Goal: Information Seeking & Learning: Learn about a topic

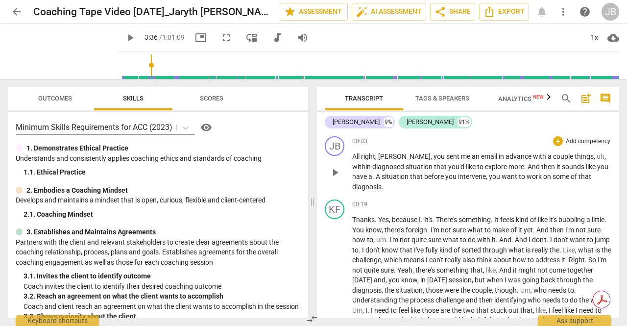
click at [466, 170] on span "like" at bounding box center [471, 167] width 11 height 8
click at [337, 167] on span "play_arrow" at bounding box center [335, 173] width 12 height 12
type input "217"
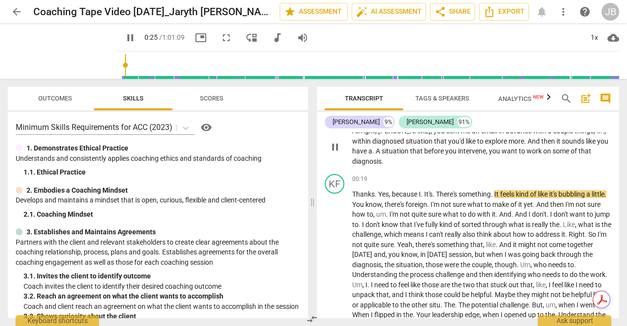
scroll to position [26, 0]
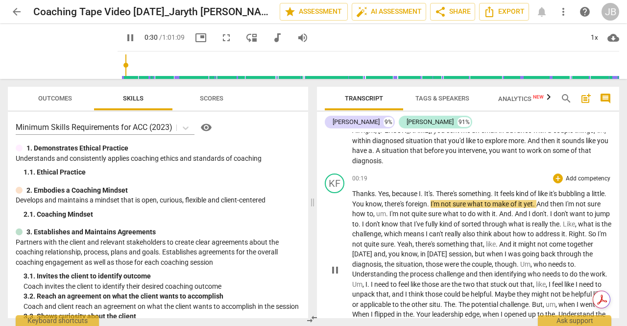
click at [406, 200] on span "there's" at bounding box center [395, 204] width 21 height 8
type input "33"
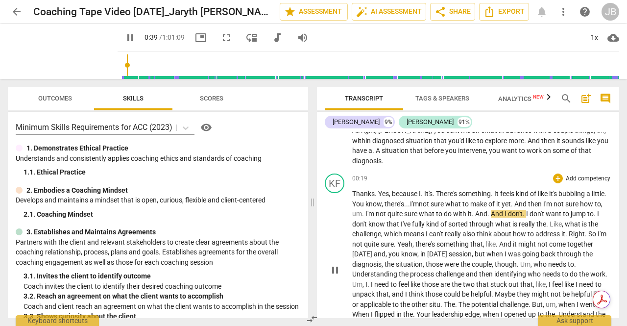
click at [436, 210] on span "what" at bounding box center [427, 214] width 17 height 8
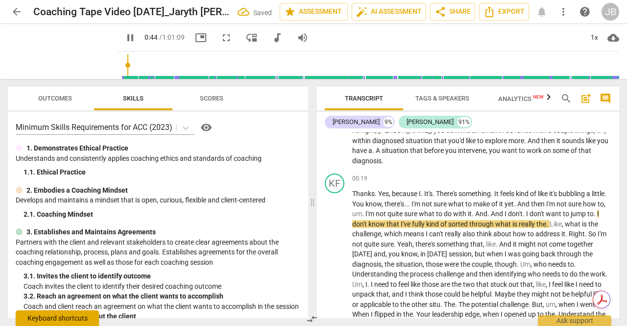
click at [54, 316] on div "Keyboard shortcuts" at bounding box center [57, 318] width 83 height 16
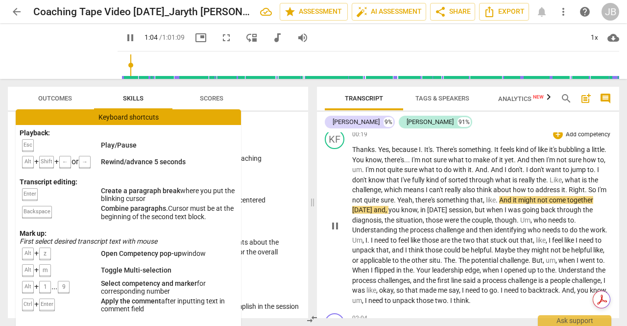
scroll to position [72, 0]
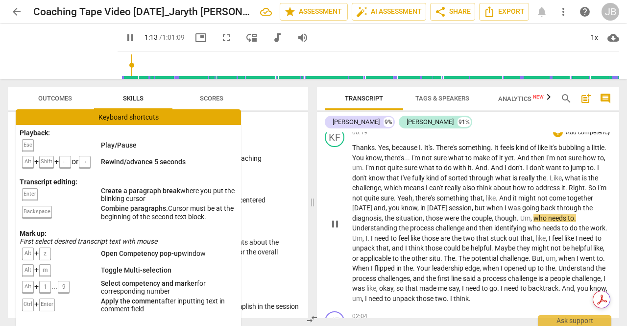
click at [521, 214] on span "." at bounding box center [518, 218] width 3 height 8
type input "75"
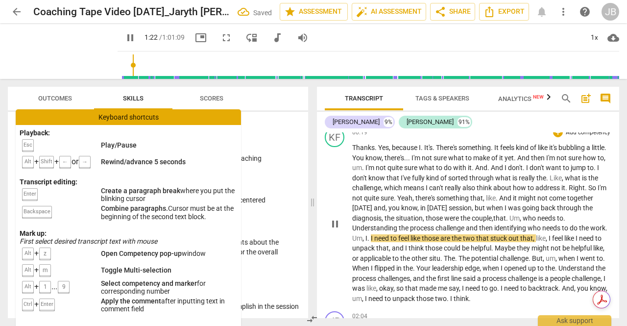
click at [330, 218] on span "pause" at bounding box center [335, 224] width 12 height 12
click at [329, 218] on span "play_arrow" at bounding box center [335, 224] width 12 height 12
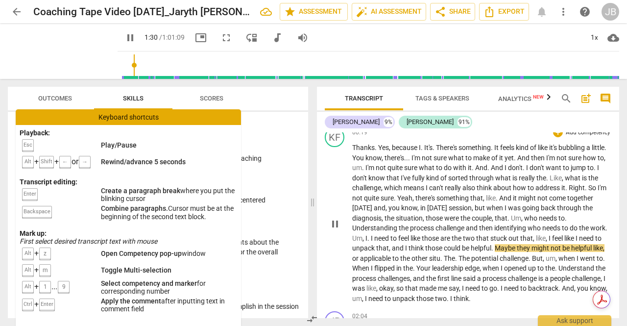
click at [329, 218] on span "pause" at bounding box center [335, 224] width 12 height 12
type input "91"
click at [546, 234] on span "like" at bounding box center [541, 238] width 10 height 8
click at [337, 218] on span "play_arrow" at bounding box center [335, 224] width 12 height 12
click at [337, 218] on span "pause" at bounding box center [335, 224] width 12 height 12
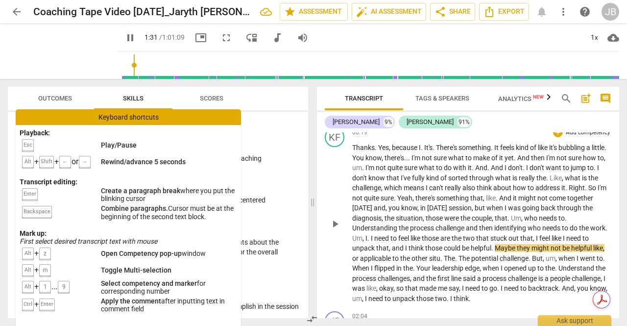
type input "92"
click at [504, 244] on span "Maybe" at bounding box center [506, 248] width 22 height 8
click at [514, 244] on span "maybe" at bounding box center [503, 248] width 21 height 8
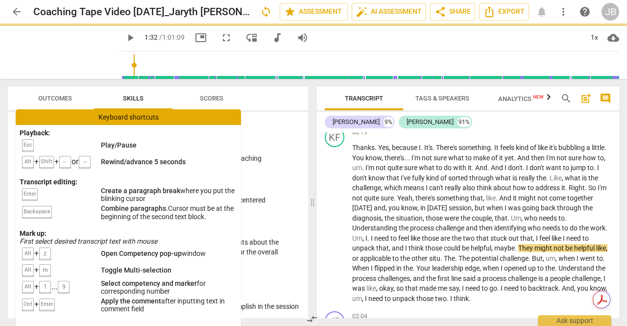
click at [332, 218] on span "play_arrow" at bounding box center [335, 224] width 12 height 12
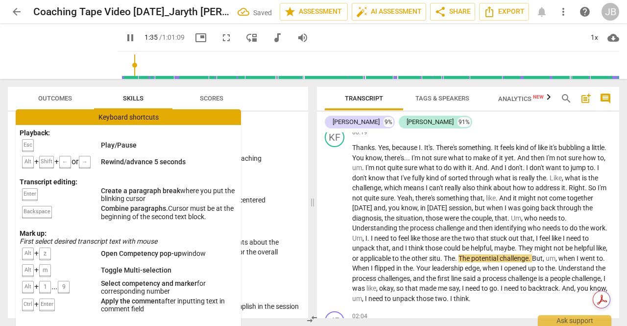
click at [339, 218] on span "pause" at bounding box center [335, 224] width 12 height 12
type input "96"
click at [441, 254] on span "situ" at bounding box center [434, 258] width 11 height 8
click at [444, 254] on span "." at bounding box center [442, 258] width 3 height 8
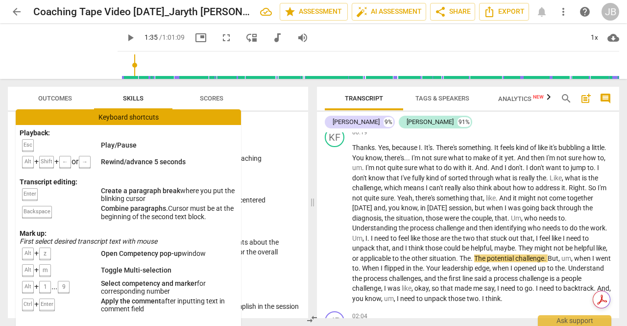
click at [339, 218] on span "play_arrow" at bounding box center [335, 224] width 12 height 12
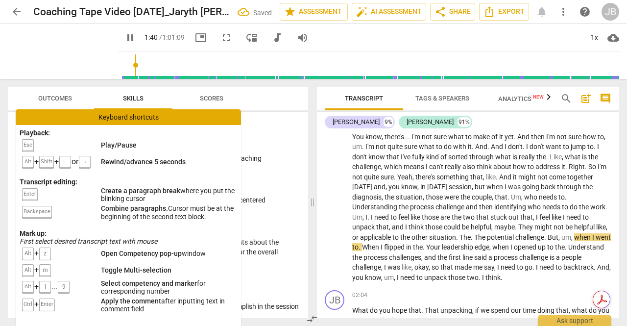
scroll to position [94, 0]
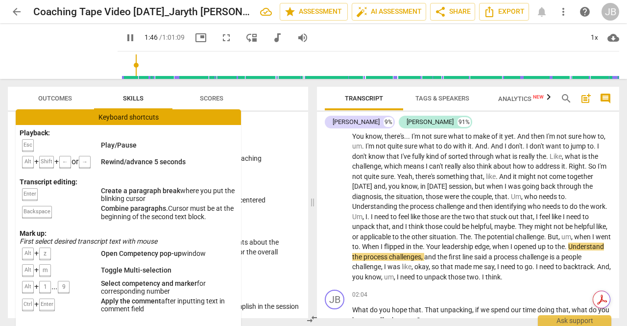
click at [426, 243] on span "." at bounding box center [424, 247] width 3 height 8
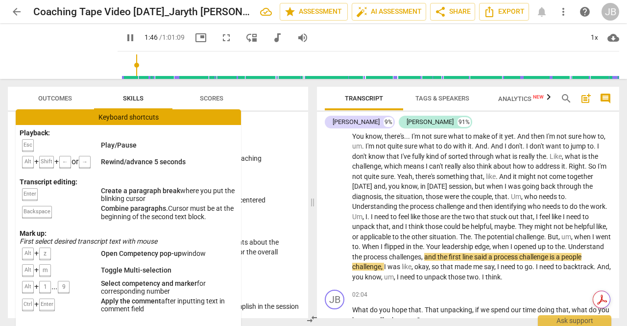
type input "107"
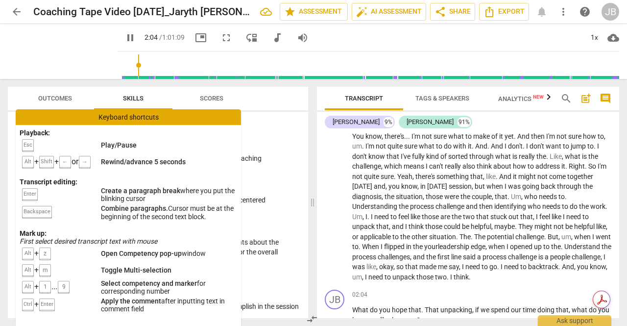
click at [528, 269] on span "backtrack" at bounding box center [543, 267] width 30 height 8
click at [338, 197] on span "pause" at bounding box center [335, 203] width 12 height 12
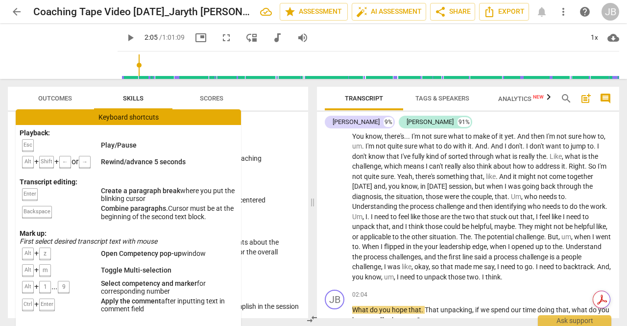
click at [338, 197] on span "play_arrow" at bounding box center [335, 203] width 12 height 12
click at [339, 197] on span "pause" at bounding box center [335, 203] width 12 height 12
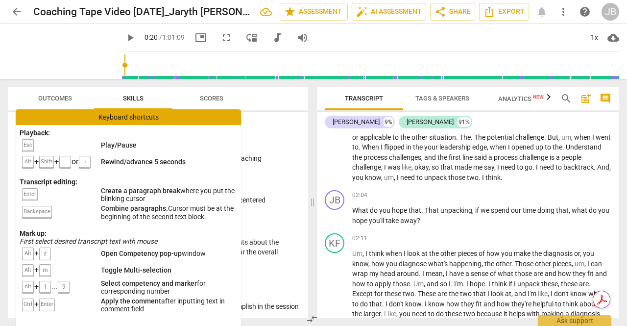
scroll to position [193, 0]
click at [337, 211] on span "play_arrow" at bounding box center [335, 217] width 12 height 12
click at [337, 211] on span "pause" at bounding box center [335, 217] width 12 height 12
click at [337, 211] on span "play_arrow" at bounding box center [335, 217] width 12 height 12
click at [336, 211] on span "pause" at bounding box center [335, 217] width 12 height 12
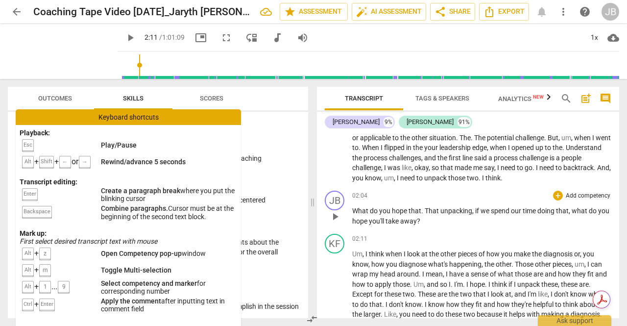
click at [337, 211] on span "play_arrow" at bounding box center [335, 217] width 12 height 12
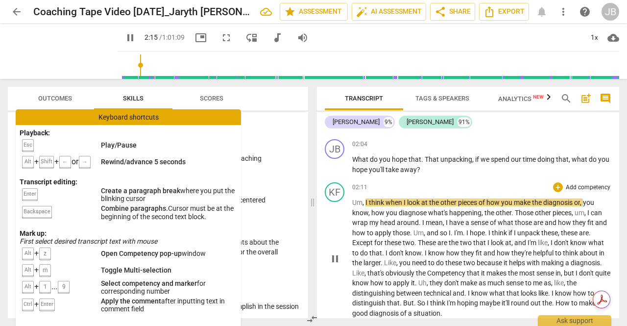
scroll to position [267, 0]
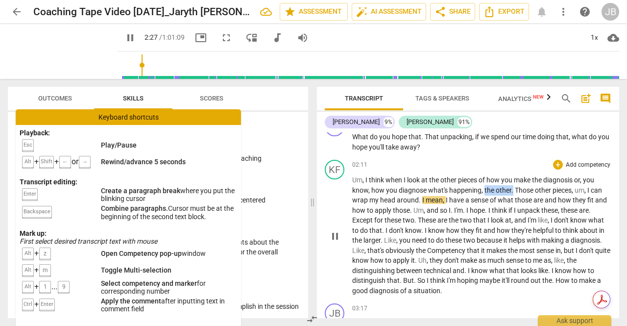
drag, startPoint x: 513, startPoint y: 182, endPoint x: 485, endPoint y: 182, distance: 27.4
click at [485, 182] on p "Um , I think when I look at the other pieces of how you make the diagnosis or ,…" at bounding box center [481, 235] width 259 height 121
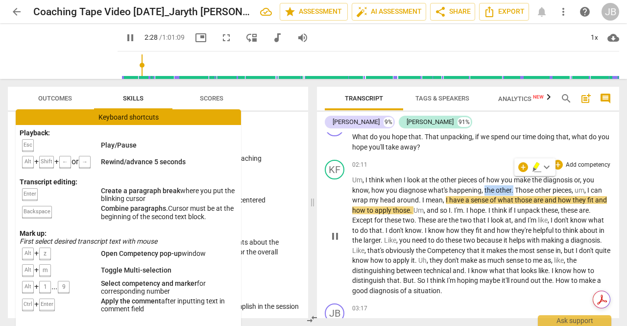
type input "148"
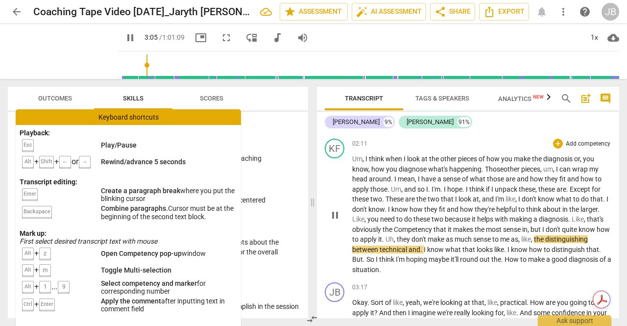
scroll to position [289, 0]
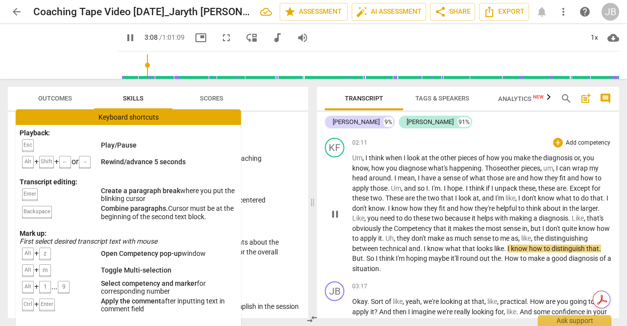
click at [334, 208] on span "pause" at bounding box center [335, 214] width 12 height 12
type input "188"
click at [421, 245] on span "." at bounding box center [422, 249] width 3 height 8
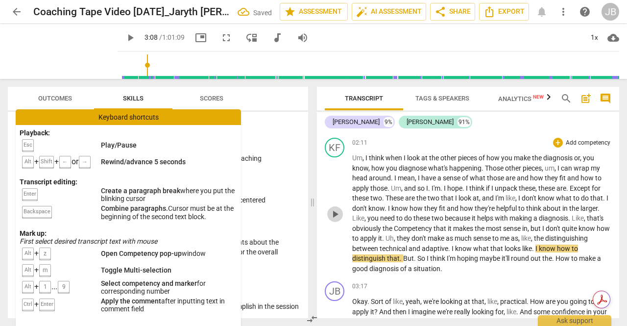
click at [334, 208] on span "play_arrow" at bounding box center [335, 214] width 12 height 12
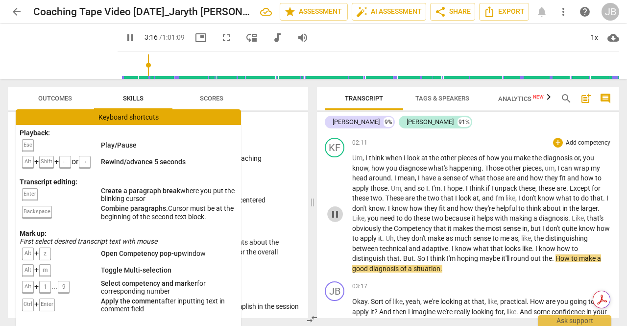
click at [336, 208] on span "pause" at bounding box center [335, 214] width 12 height 12
type input "196"
click at [556, 254] on span "." at bounding box center [553, 258] width 3 height 8
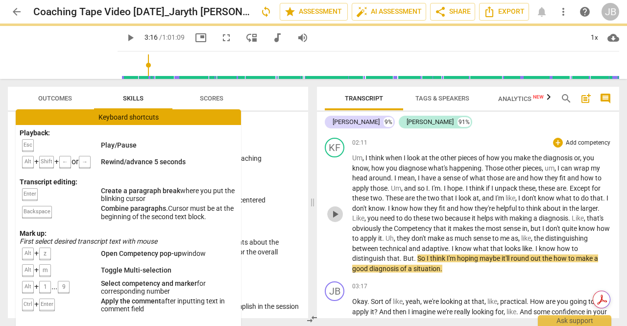
click at [337, 208] on span "play_arrow" at bounding box center [335, 214] width 12 height 12
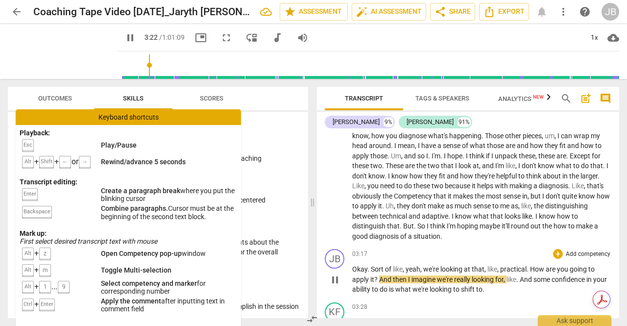
scroll to position [322, 0]
click at [525, 275] on span "And" at bounding box center [527, 279] width 14 height 8
type input "211"
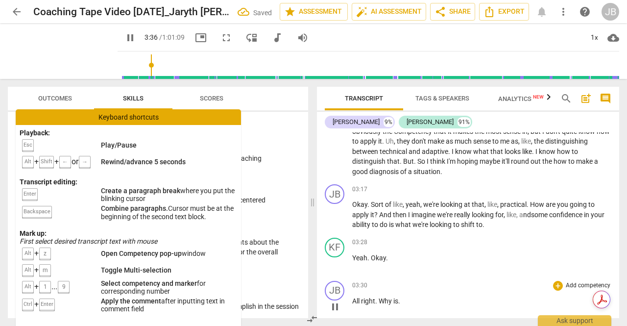
scroll to position [412, 0]
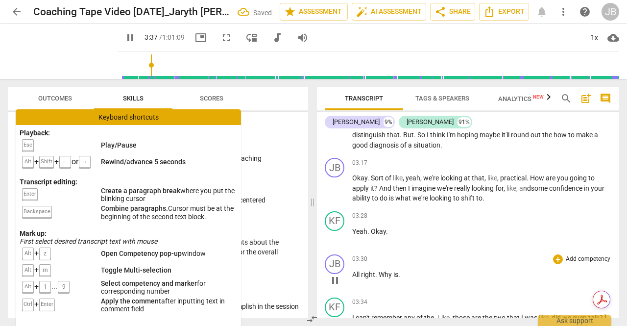
click at [336, 274] on span "pause" at bounding box center [335, 280] width 12 height 12
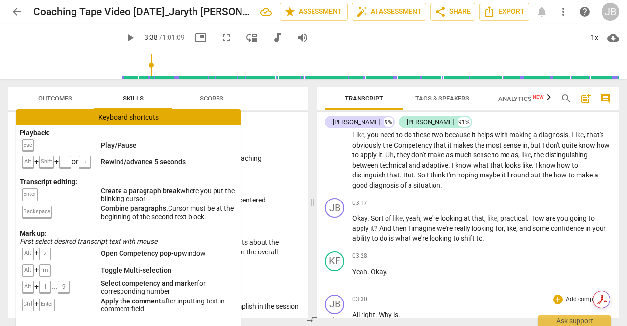
scroll to position [371, 0]
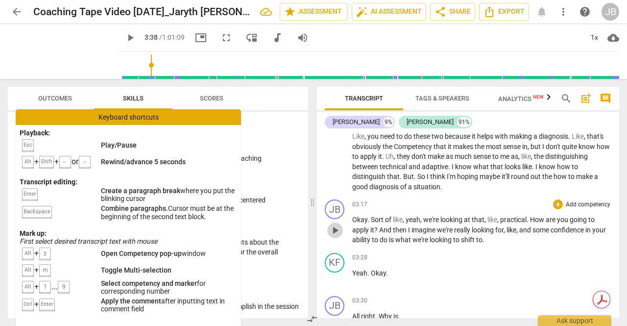
click at [331, 224] on span "play_arrow" at bounding box center [335, 230] width 12 height 12
click at [331, 224] on span "pause" at bounding box center [335, 230] width 12 height 12
type input "211"
click at [354, 312] on span "All" at bounding box center [356, 316] width 9 height 8
click at [391, 268] on p "Yeah . Okay ." at bounding box center [481, 273] width 259 height 10
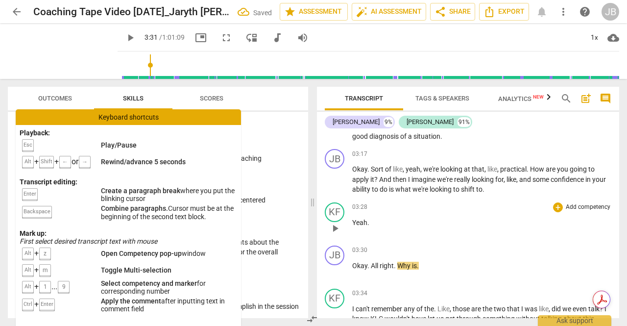
scroll to position [422, 0]
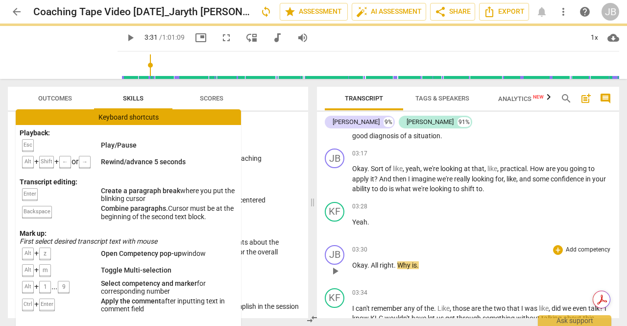
click at [336, 265] on span "play_arrow" at bounding box center [335, 271] width 12 height 12
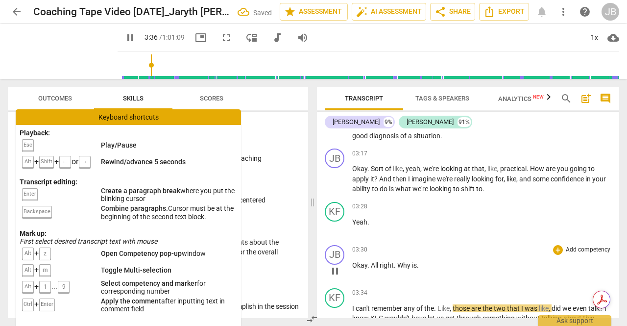
click at [338, 265] on span "pause" at bounding box center [335, 271] width 12 height 12
click at [337, 265] on span "play_arrow" at bounding box center [335, 271] width 12 height 12
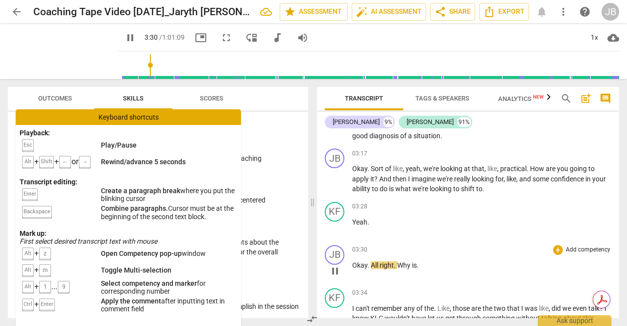
scroll to position [497, 0]
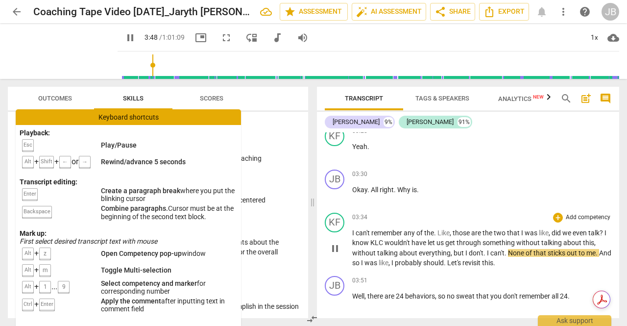
click at [484, 249] on span "." at bounding box center [485, 253] width 3 height 8
type input "231"
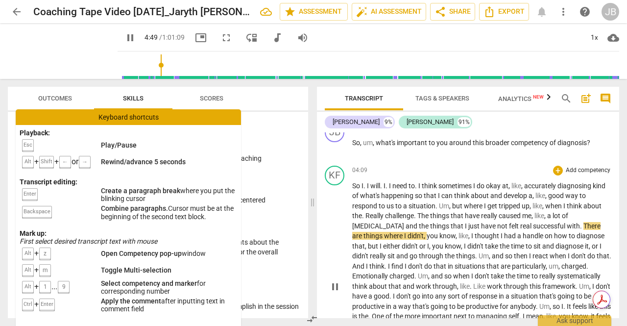
scroll to position [740, 0]
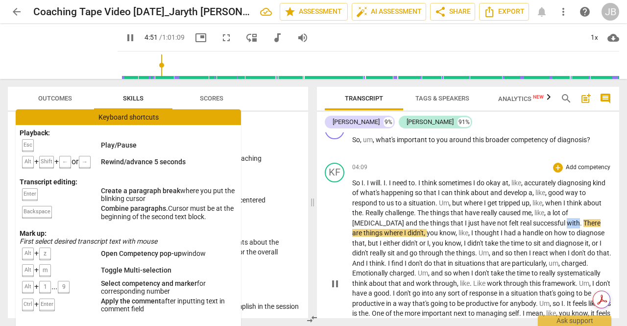
drag, startPoint x: 527, startPoint y: 215, endPoint x: 516, endPoint y: 213, distance: 11.4
click at [567, 219] on span "with" at bounding box center [573, 223] width 13 height 8
type input "294"
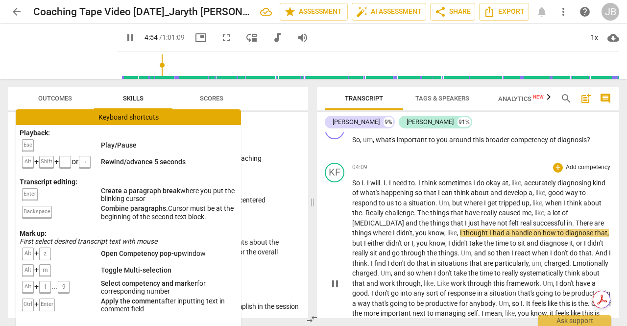
click at [510, 248] on p "So I . I will . I . I need to . I think sometimes I do okay at , like , accurat…" at bounding box center [481, 283] width 259 height 211
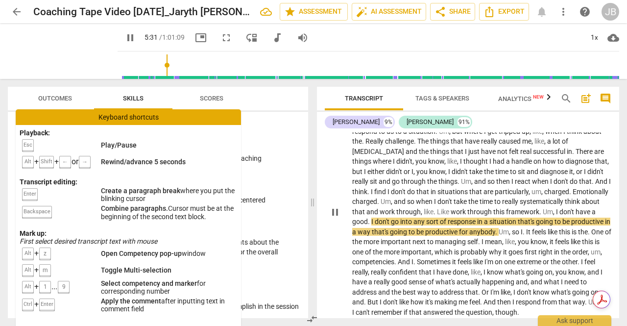
scroll to position [813, 0]
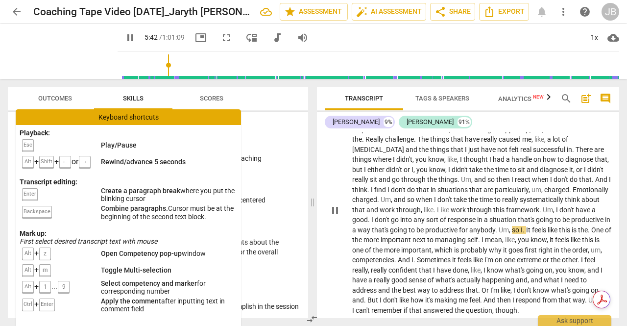
click at [605, 209] on p "So I . I will . I . I need to . I think sometimes I do okay at , like , accurat…" at bounding box center [481, 209] width 259 height 211
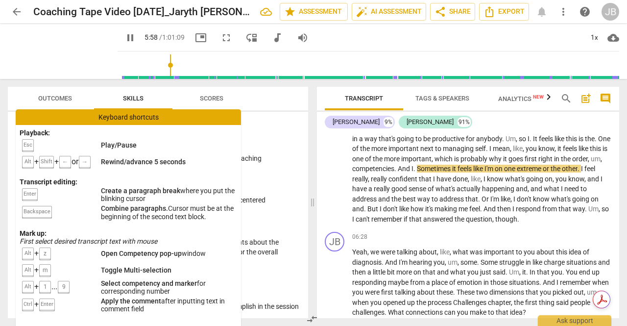
scroll to position [905, 0]
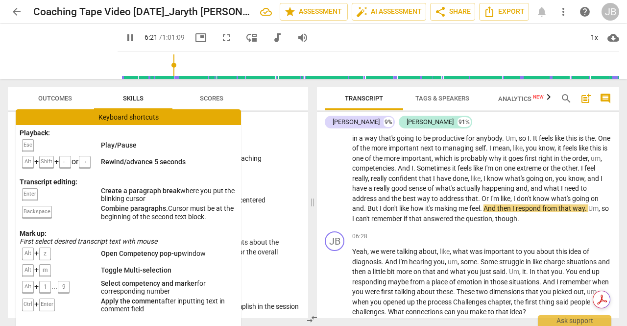
click at [380, 204] on span "But" at bounding box center [374, 208] width 12 height 8
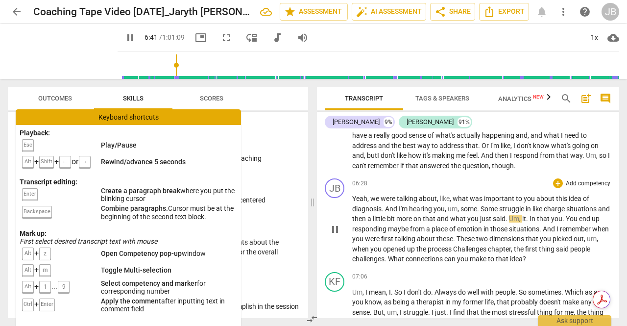
scroll to position [960, 0]
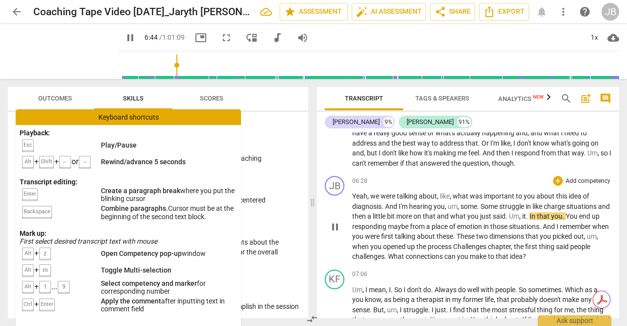
click at [567, 202] on span "charge" at bounding box center [555, 206] width 23 height 8
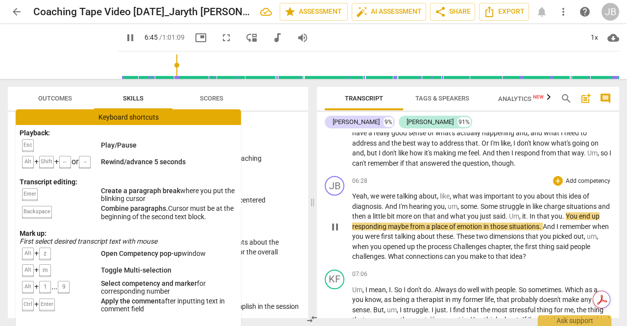
type input "405"
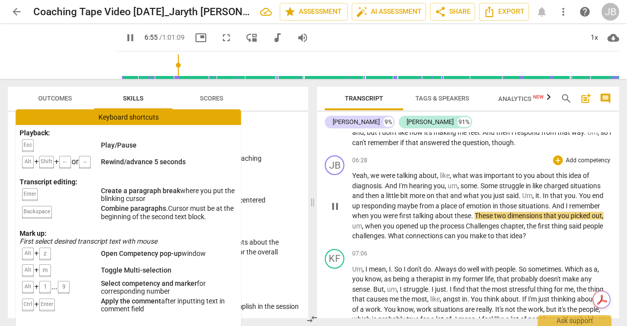
scroll to position [983, 0]
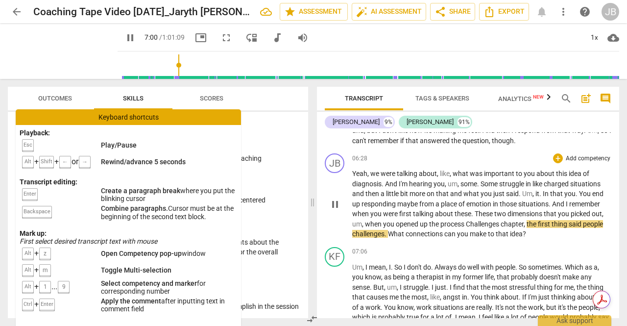
click at [445, 220] on span "process" at bounding box center [453, 224] width 25 height 8
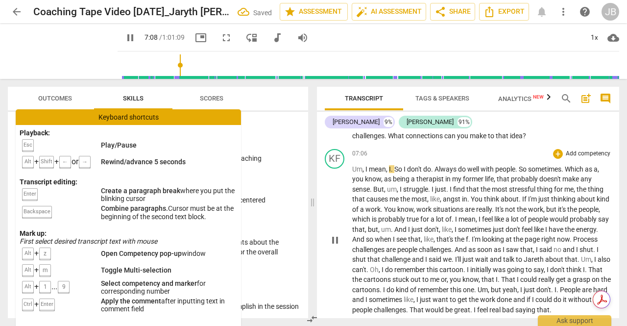
scroll to position [1082, 0]
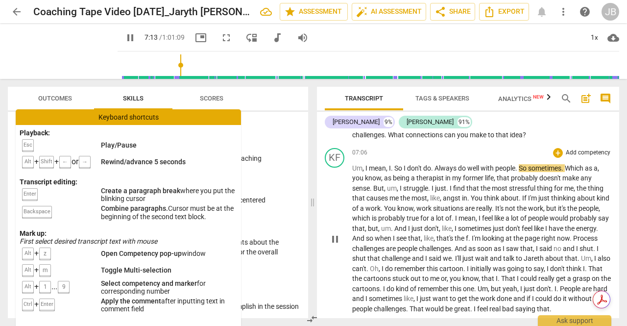
click at [439, 164] on span "Always" at bounding box center [447, 168] width 24 height 8
type input "434"
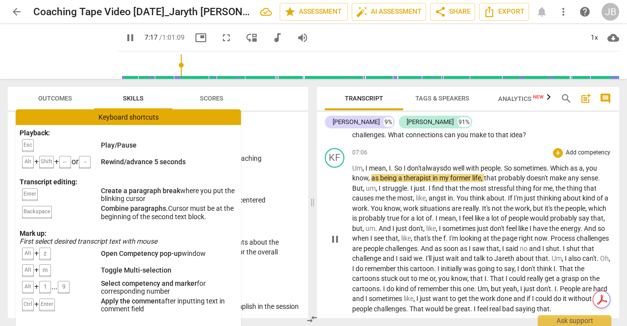
click at [452, 204] on span "situations" at bounding box center [436, 208] width 32 height 8
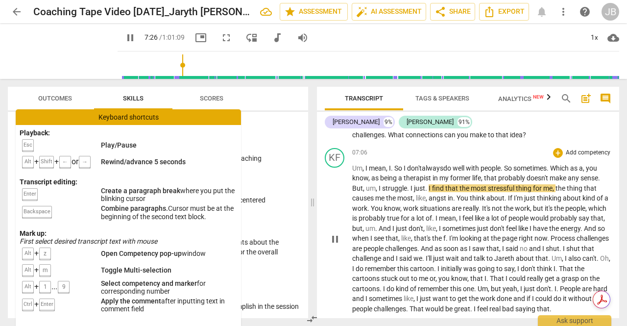
click at [426, 184] on span "." at bounding box center [426, 188] width 3 height 8
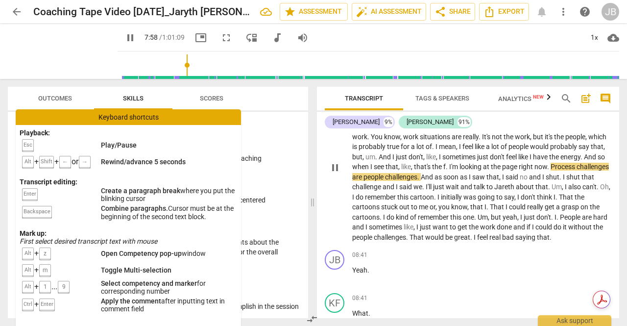
scroll to position [1153, 0]
click at [516, 183] on span "Jareth" at bounding box center [506, 187] width 22 height 8
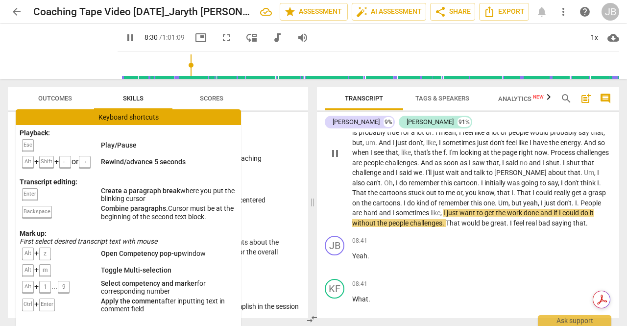
scroll to position [1192, 0]
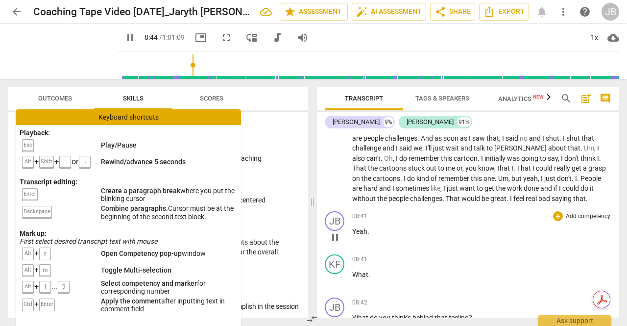
click at [334, 231] on span "pause" at bounding box center [335, 237] width 12 height 12
type input "525"
click at [373, 226] on p "Yeah ." at bounding box center [481, 231] width 259 height 10
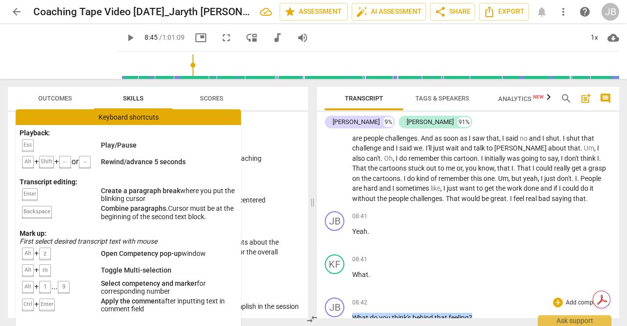
drag, startPoint x: 473, startPoint y: 307, endPoint x: 354, endPoint y: 307, distance: 119.6
click at [354, 313] on p "What do you think's behind that feeling ?" at bounding box center [481, 318] width 259 height 10
click at [380, 226] on p "Yeah ." at bounding box center [481, 231] width 259 height 10
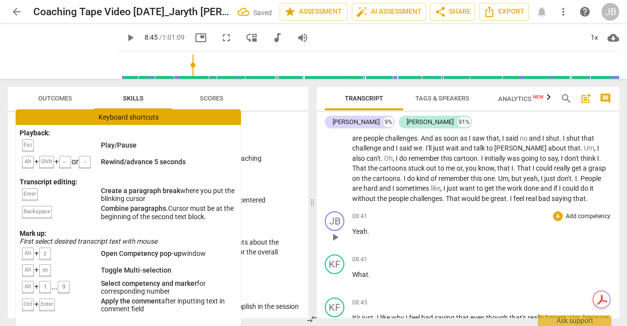
click at [380, 226] on p "Yeah ." at bounding box center [481, 231] width 259 height 10
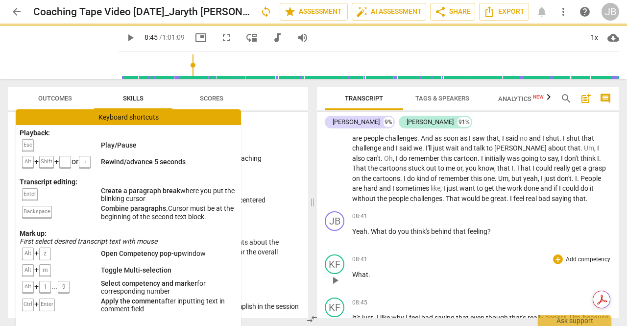
click at [381, 270] on p "What ." at bounding box center [481, 275] width 259 height 10
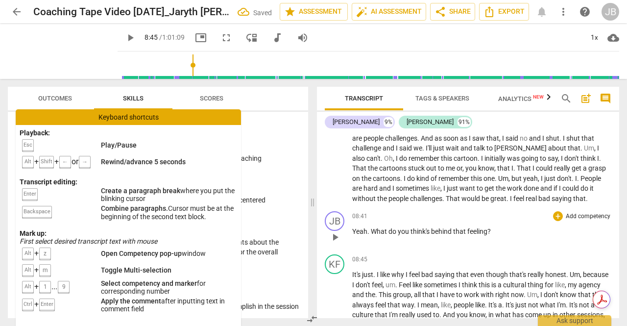
click at [368, 227] on span "." at bounding box center [369, 231] width 3 height 8
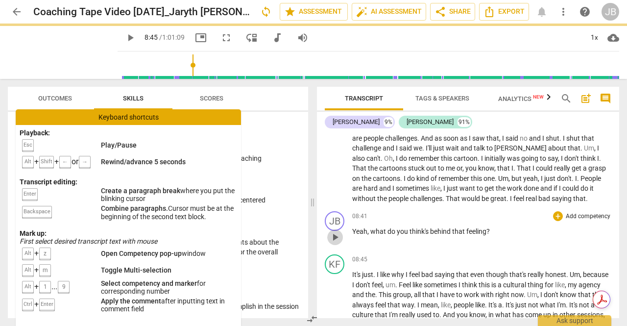
click at [332, 231] on span "play_arrow" at bounding box center [335, 237] width 12 height 12
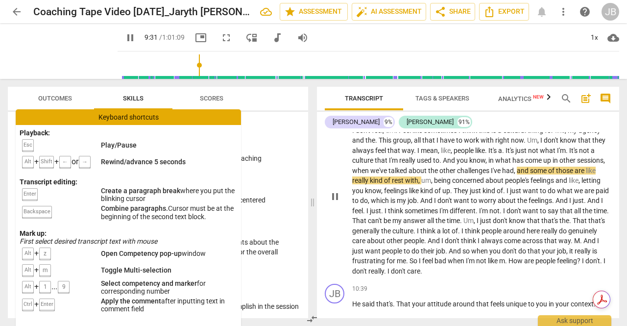
scroll to position [1347, 0]
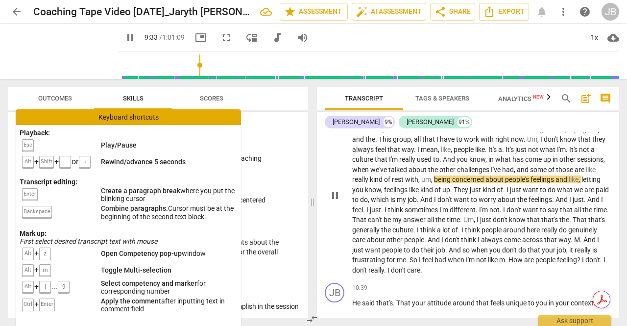
click at [384, 216] on span "can't" at bounding box center [376, 220] width 16 height 8
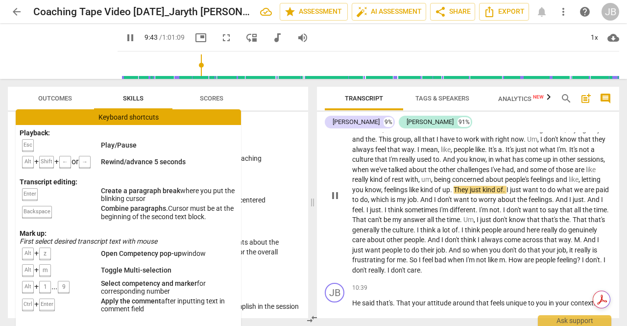
click at [330, 190] on span "pause" at bounding box center [335, 196] width 12 height 12
type input "584"
click at [454, 186] on span "." at bounding box center [451, 190] width 3 height 8
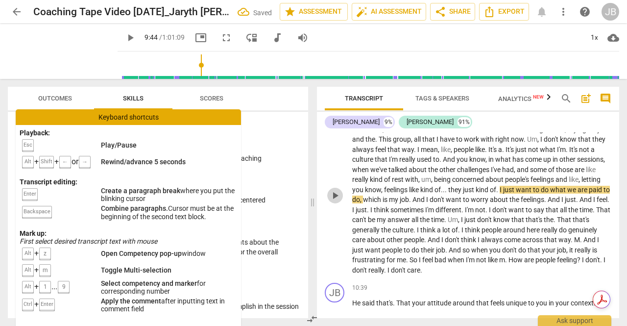
click at [338, 190] on span "play_arrow" at bounding box center [335, 196] width 12 height 12
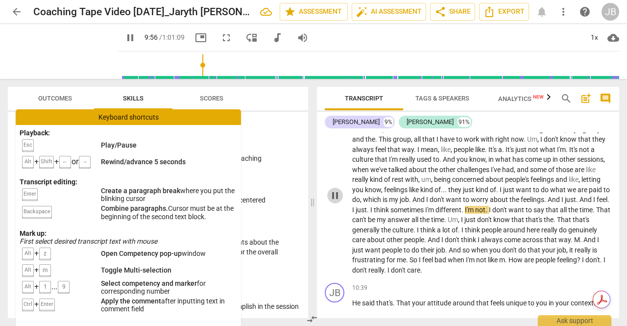
click at [336, 190] on span "pause" at bounding box center [335, 196] width 12 height 12
click at [336, 190] on span "play_arrow" at bounding box center [335, 196] width 12 height 12
click at [576, 199] on span "." at bounding box center [577, 200] width 3 height 8
type input "595"
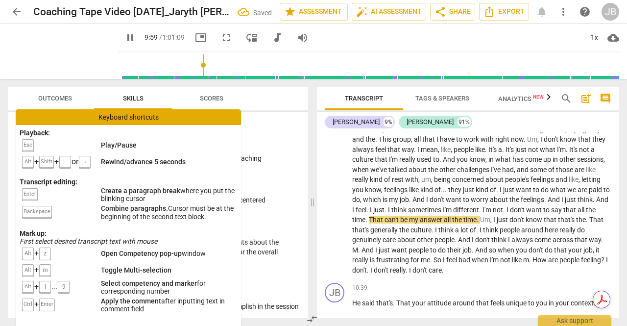
click at [596, 200] on span "And" at bounding box center [602, 200] width 12 height 8
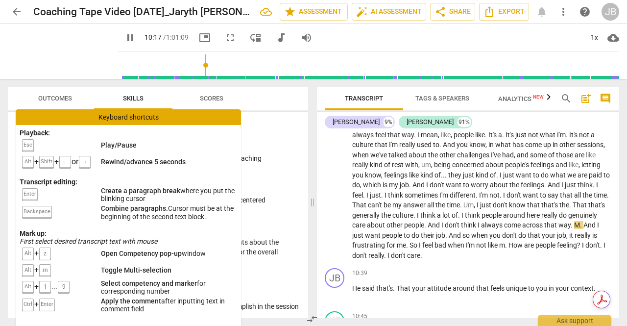
scroll to position [1363, 0]
click at [580, 225] on span "." at bounding box center [581, 225] width 3 height 8
click at [448, 241] on span "bad" at bounding box center [441, 245] width 13 height 8
click at [509, 241] on span "." at bounding box center [506, 245] width 3 height 8
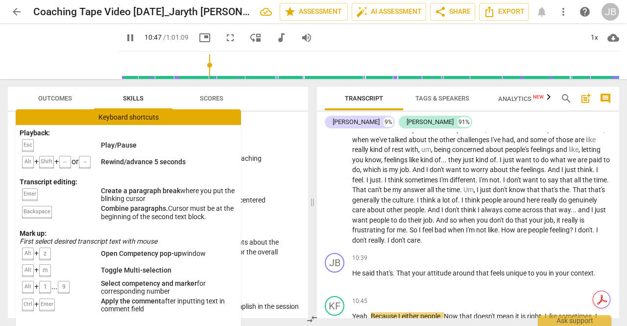
click at [335, 160] on span "pause" at bounding box center [335, 166] width 12 height 12
type input "647"
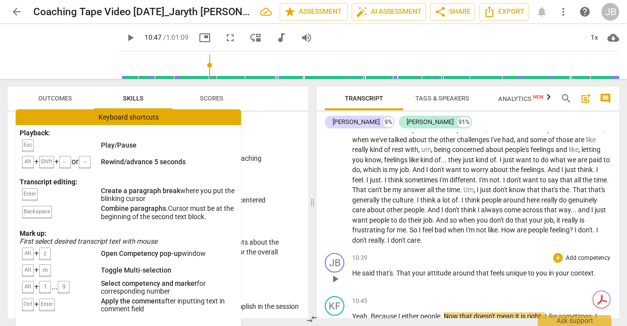
click at [358, 269] on span "He" at bounding box center [357, 273] width 10 height 8
click at [360, 269] on span "He" at bounding box center [357, 273] width 10 height 8
click at [336, 273] on span "play_arrow" at bounding box center [335, 279] width 12 height 12
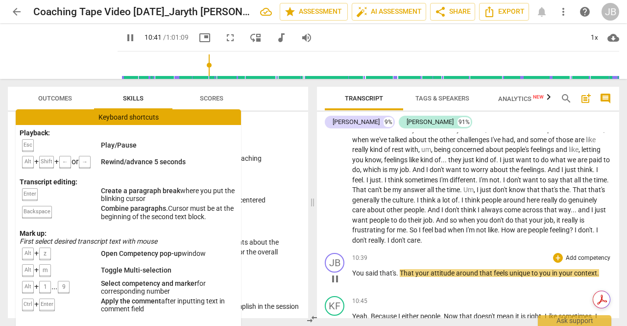
click at [336, 273] on span "pause" at bounding box center [335, 279] width 12 height 12
click at [336, 273] on span "play_arrow" at bounding box center [335, 279] width 12 height 12
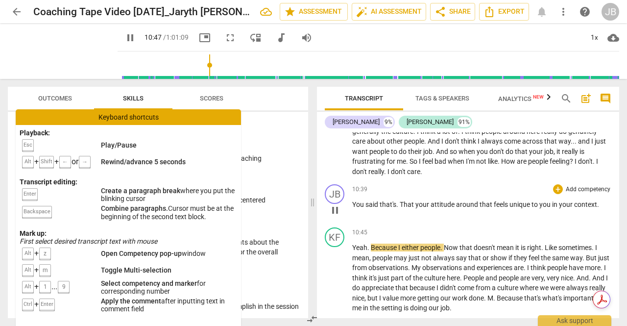
scroll to position [1483, 0]
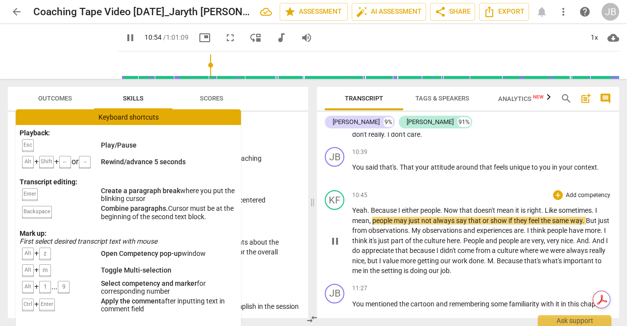
click at [339, 235] on span "pause" at bounding box center [335, 241] width 12 height 12
click at [339, 235] on span "play_arrow" at bounding box center [335, 241] width 12 height 12
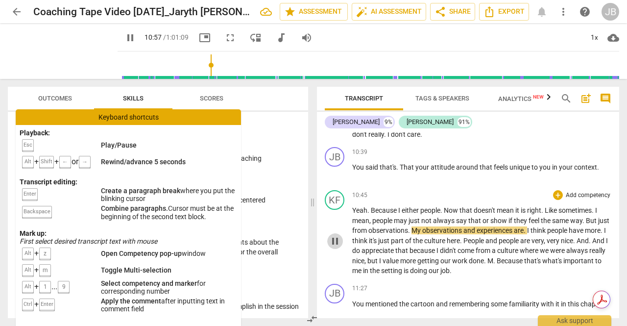
click at [339, 235] on span "pause" at bounding box center [335, 241] width 12 height 12
click at [339, 235] on span "play_arrow" at bounding box center [335, 241] width 12 height 12
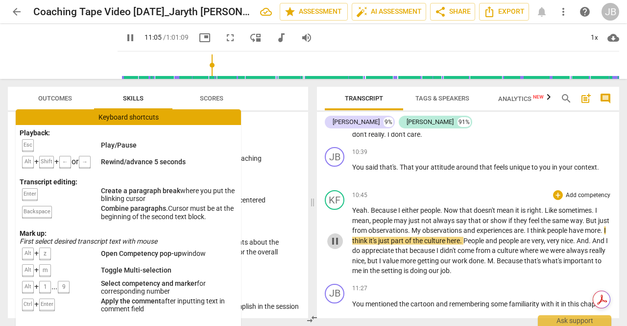
click at [337, 235] on span "pause" at bounding box center [335, 241] width 12 height 12
click at [337, 235] on span "play_arrow" at bounding box center [335, 241] width 12 height 12
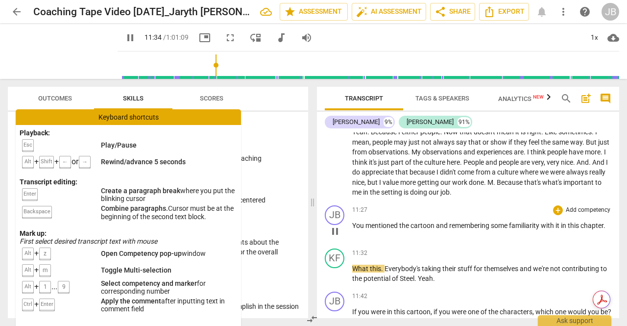
scroll to position [1570, 0]
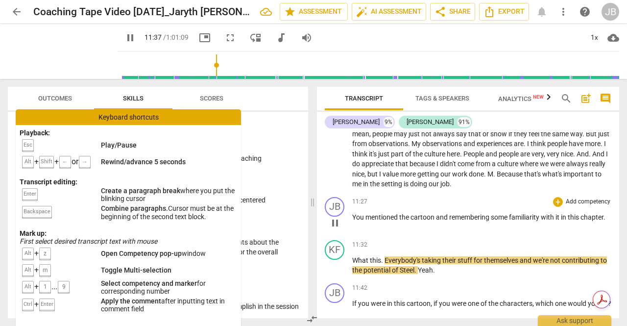
click at [606, 213] on span "." at bounding box center [605, 217] width 2 height 8
type input "699"
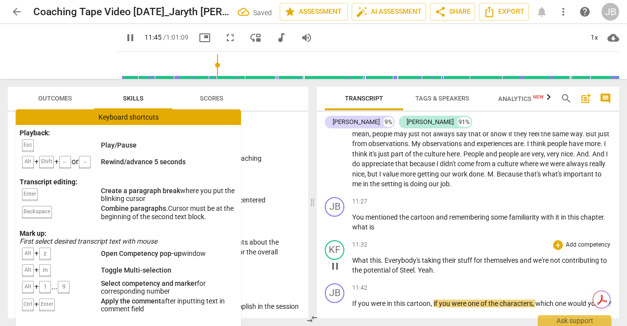
click at [383, 256] on span "." at bounding box center [382, 260] width 3 height 8
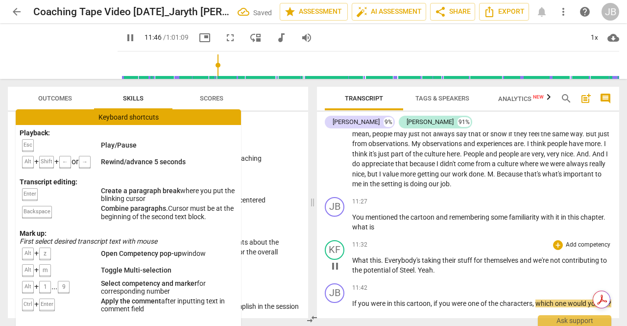
type input "707"
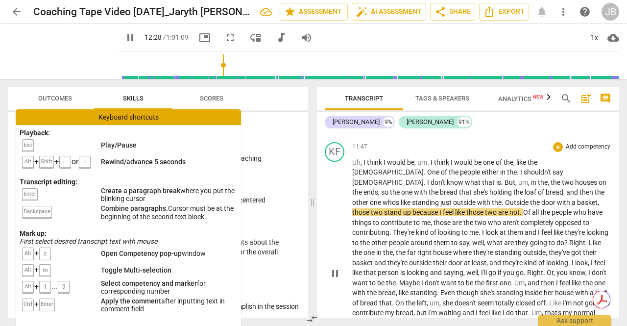
scroll to position [1755, 0]
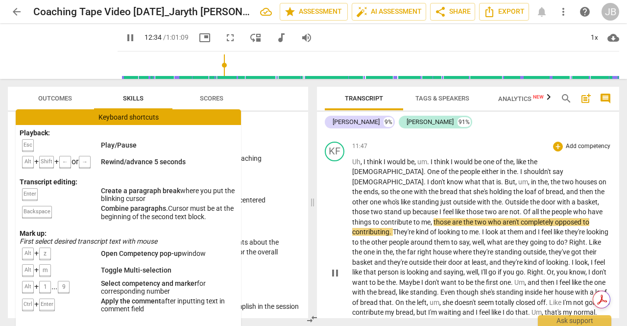
click at [414, 218] on span "contribute" at bounding box center [397, 222] width 33 height 8
type input "756"
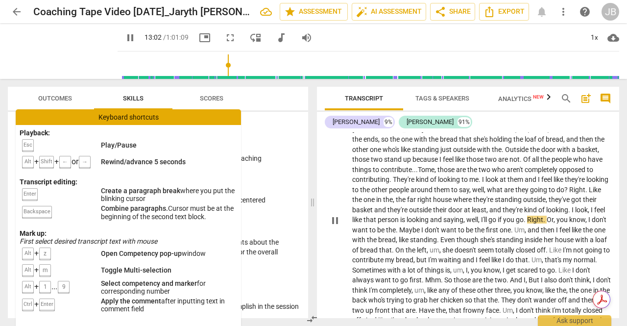
scroll to position [1808, 0]
click at [337, 214] on span "pause" at bounding box center [335, 220] width 12 height 12
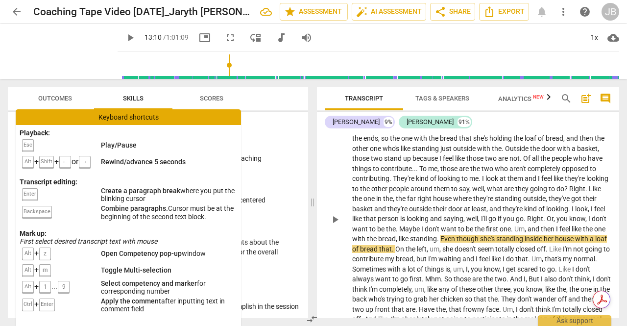
click at [338, 214] on span "play_arrow" at bounding box center [335, 220] width 12 height 12
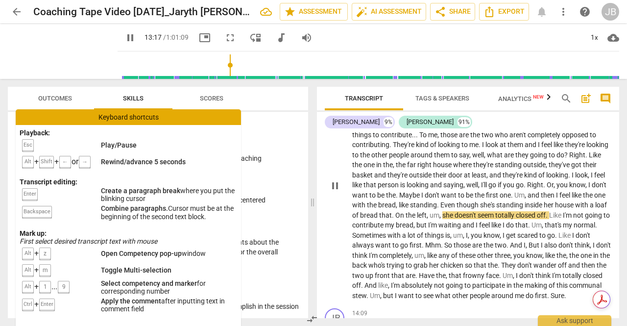
scroll to position [1851, 0]
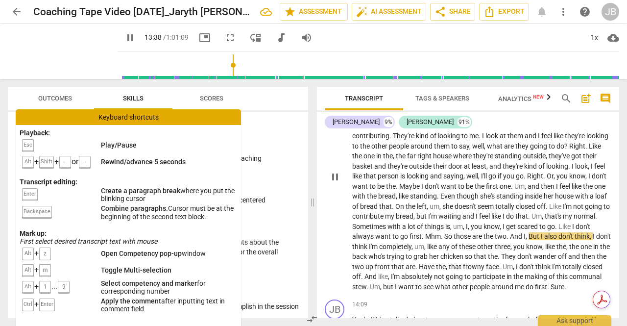
click at [334, 171] on span "pause" at bounding box center [335, 177] width 12 height 12
click at [454, 232] on span "So" at bounding box center [449, 236] width 9 height 8
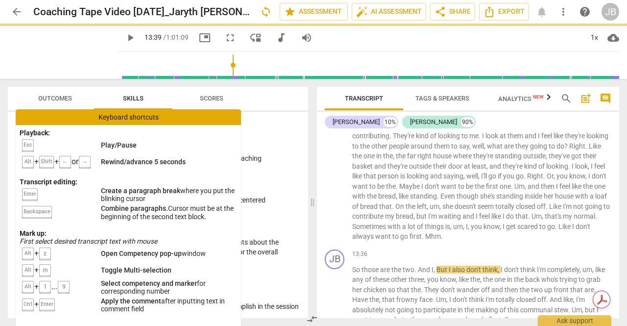
scroll to position [1873, 0]
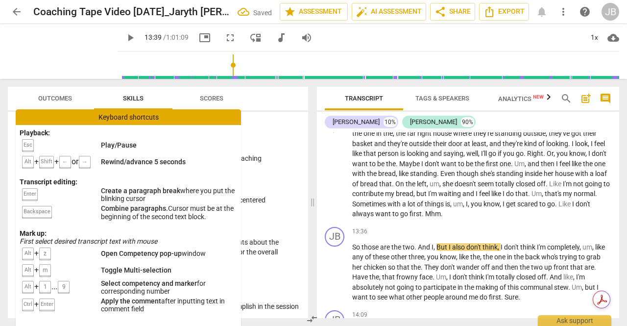
click at [441, 210] on span "Mhm" at bounding box center [433, 214] width 16 height 8
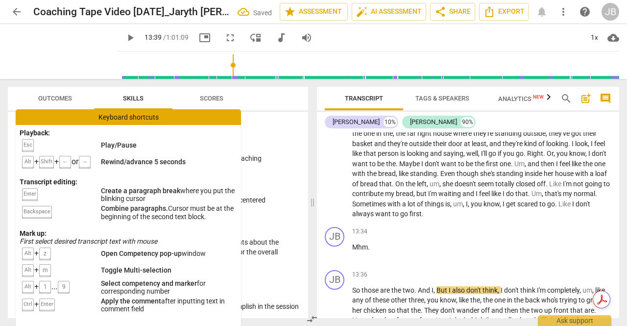
scroll to position [1916, 0]
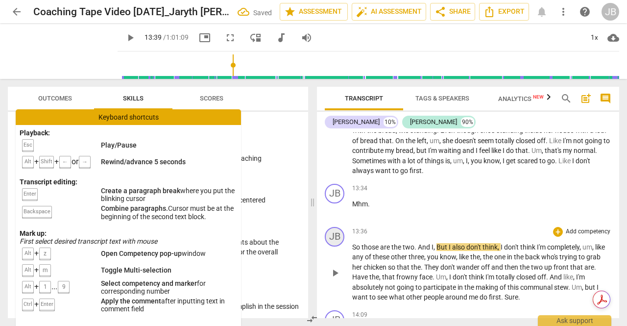
click at [332, 227] on div "JB" at bounding box center [335, 237] width 20 height 20
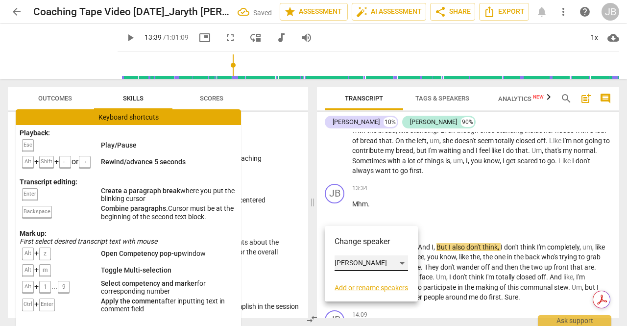
click at [351, 263] on div "[PERSON_NAME]" at bounding box center [372, 263] width 74 height 16
click at [353, 277] on li "[PERSON_NAME]" at bounding box center [372, 282] width 74 height 19
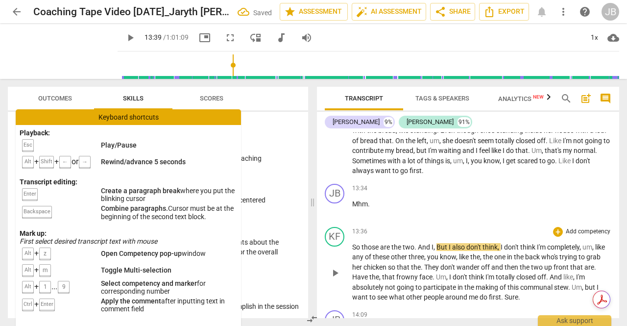
click at [335, 267] on span "play_arrow" at bounding box center [335, 273] width 12 height 12
click at [335, 267] on span "pause" at bounding box center [335, 273] width 12 height 12
click at [335, 267] on span "play_arrow" at bounding box center [335, 273] width 12 height 12
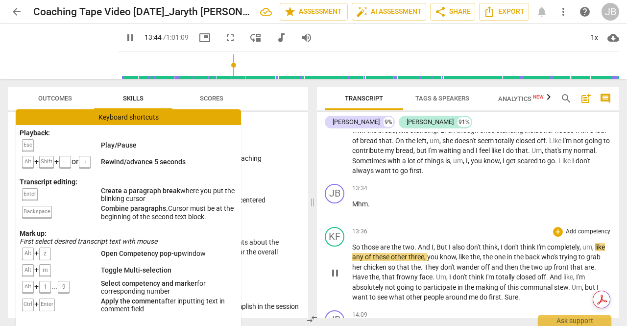
click at [337, 267] on span "pause" at bounding box center [335, 273] width 12 height 12
click at [337, 267] on span "play_arrow" at bounding box center [335, 273] width 12 height 12
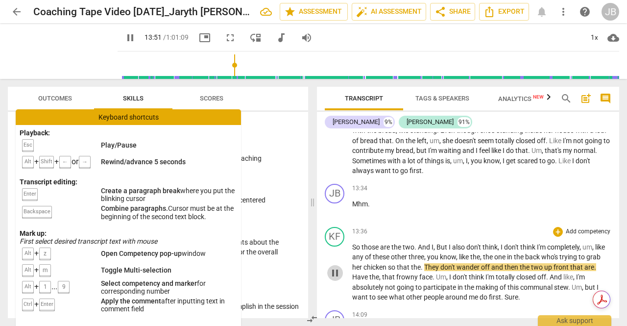
click at [334, 267] on span "pause" at bounding box center [335, 273] width 12 height 12
type input "832"
click at [424, 263] on span "." at bounding box center [422, 267] width 3 height 8
click at [331, 267] on span "play_arrow" at bounding box center [335, 273] width 12 height 12
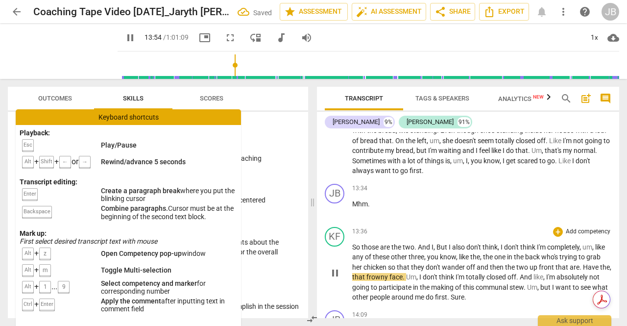
click at [331, 267] on span "pause" at bounding box center [335, 273] width 12 height 12
type input "835"
click at [583, 263] on span "." at bounding box center [581, 267] width 3 height 8
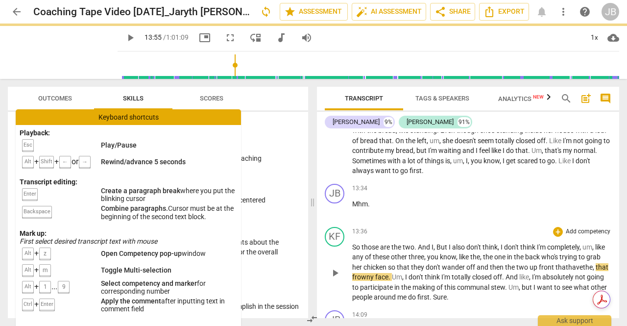
click at [332, 267] on span "play_arrow" at bounding box center [335, 273] width 12 height 12
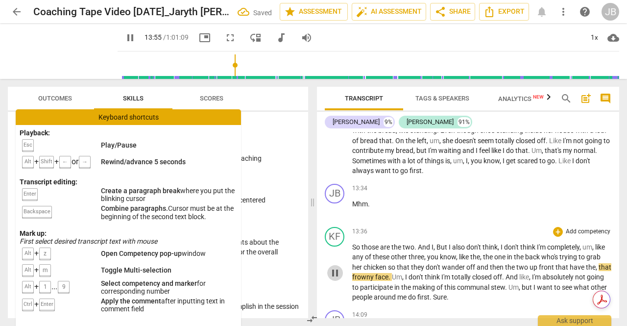
click at [334, 267] on span "pause" at bounding box center [335, 273] width 12 height 12
click at [347, 253] on div "play_arrow pause" at bounding box center [339, 273] width 25 height 53
click at [334, 267] on span "play_arrow" at bounding box center [335, 273] width 12 height 12
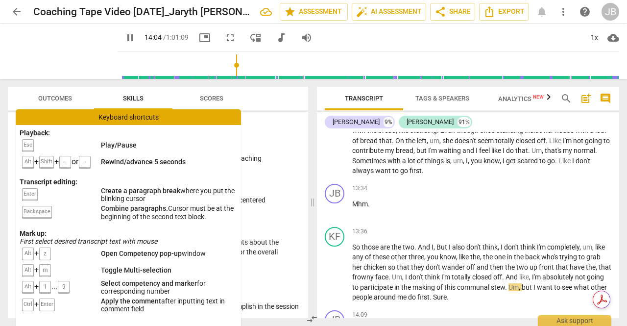
click at [506, 273] on span "." at bounding box center [503, 277] width 3 height 8
type input "845"
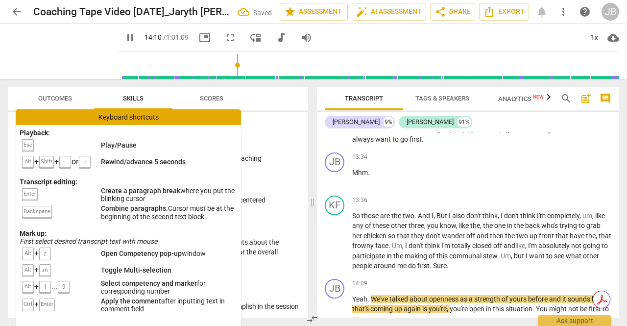
scroll to position [1951, 0]
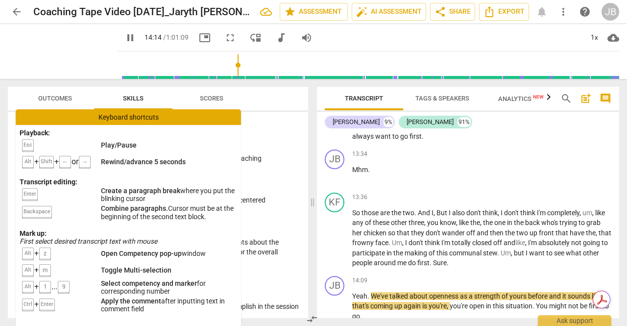
click at [334, 233] on span "pause" at bounding box center [335, 239] width 12 height 12
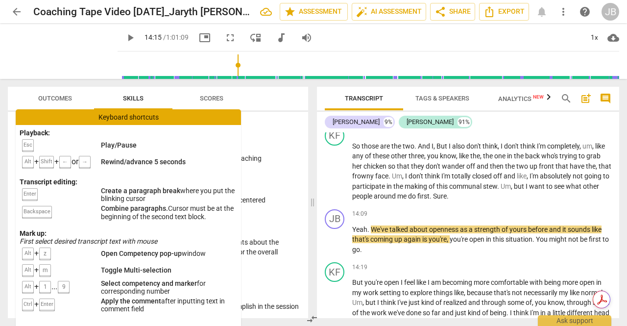
scroll to position [2056, 0]
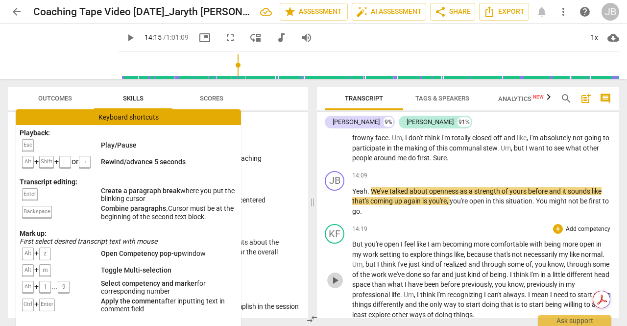
click at [338, 274] on span "play_arrow" at bounding box center [335, 280] width 12 height 12
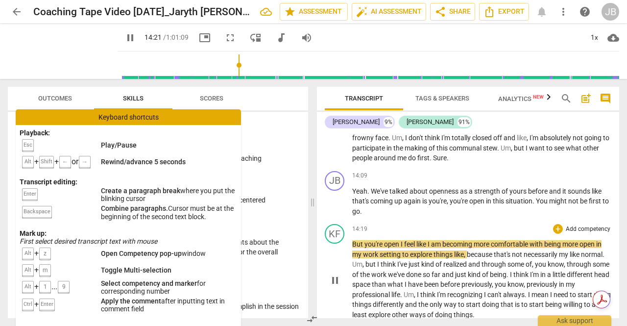
click at [338, 274] on span "pause" at bounding box center [335, 280] width 12 height 12
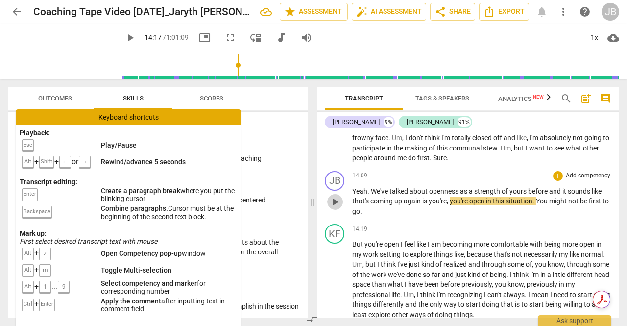
click at [333, 196] on span "play_arrow" at bounding box center [335, 202] width 12 height 12
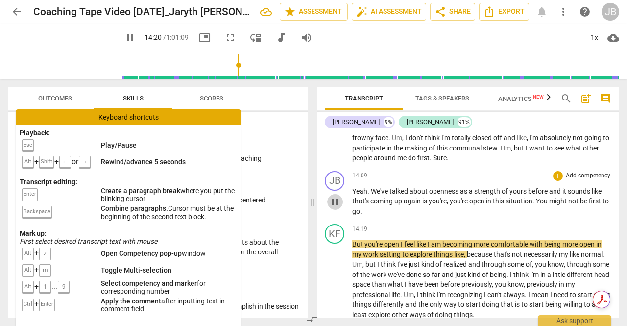
click at [333, 196] on span "pause" at bounding box center [335, 202] width 12 height 12
type input "861"
click at [386, 191] on p "Yeah . We've talked about openness as a strength of yours before and it sounds …" at bounding box center [481, 201] width 259 height 30
click at [401, 240] on span "I" at bounding box center [402, 244] width 3 height 8
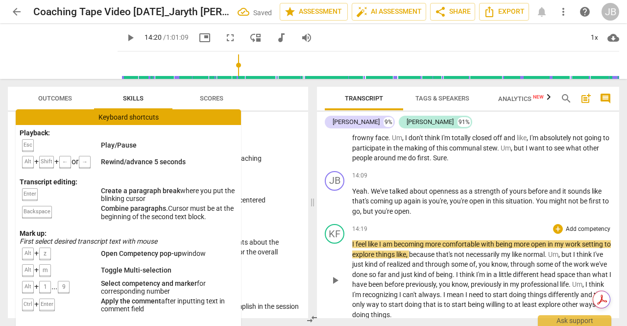
click at [336, 274] on span "play_arrow" at bounding box center [335, 280] width 12 height 12
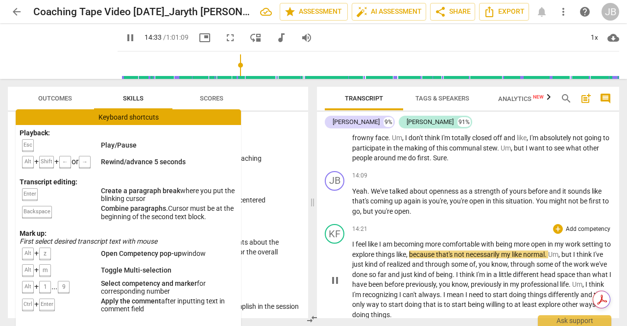
click at [336, 274] on span "pause" at bounding box center [335, 280] width 12 height 12
click at [338, 274] on span "play_arrow" at bounding box center [335, 280] width 12 height 12
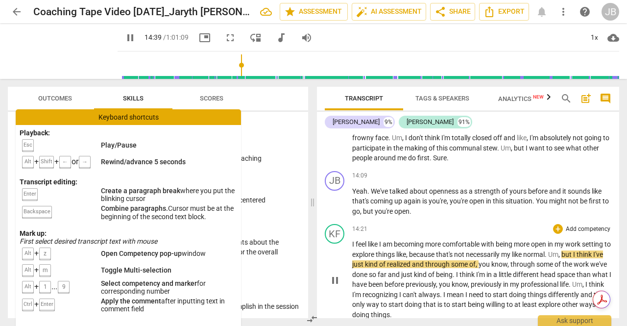
click at [338, 274] on span "pause" at bounding box center [335, 280] width 12 height 12
click at [338, 274] on span "play_arrow" at bounding box center [335, 280] width 12 height 12
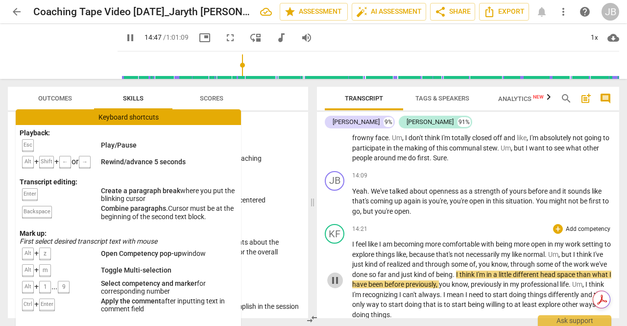
click at [338, 274] on span "pause" at bounding box center [335, 280] width 12 height 12
click at [338, 274] on span "play_arrow" at bounding box center [335, 280] width 12 height 12
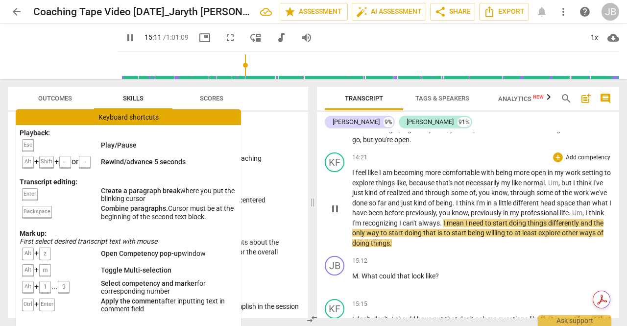
scroll to position [2129, 0]
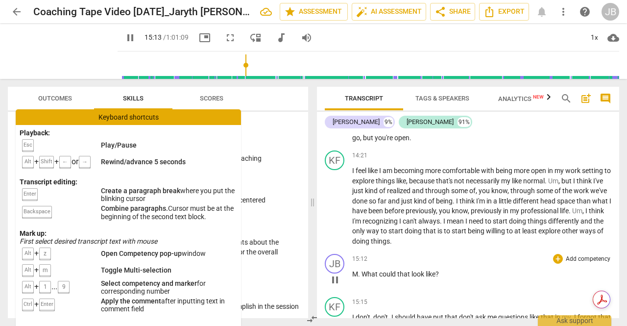
click at [361, 270] on span "." at bounding box center [359, 274] width 3 height 8
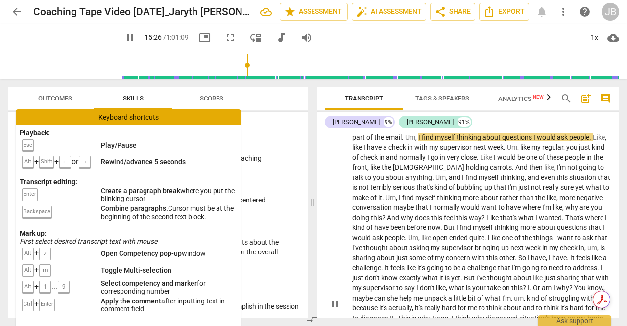
scroll to position [2318, 0]
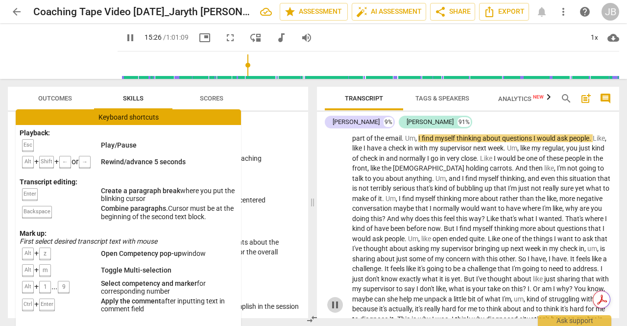
click at [337, 299] on span "pause" at bounding box center [335, 305] width 12 height 12
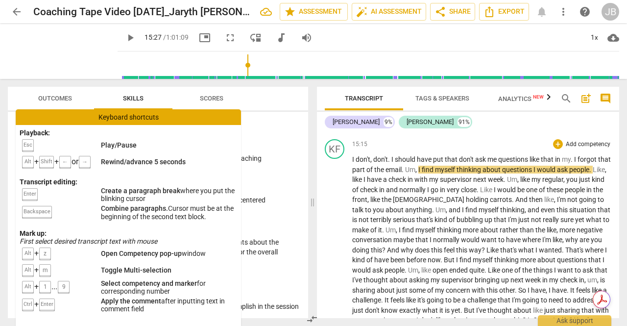
scroll to position [2288, 0]
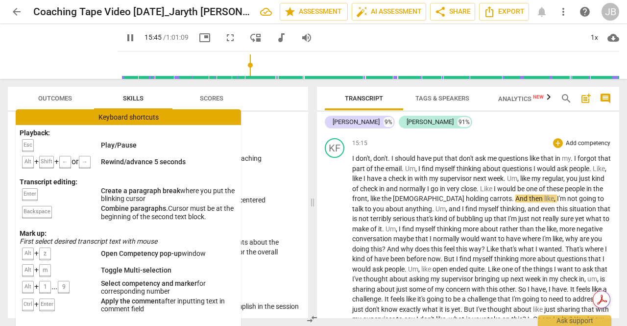
click at [480, 185] on span "." at bounding box center [478, 189] width 3 height 8
type input "947"
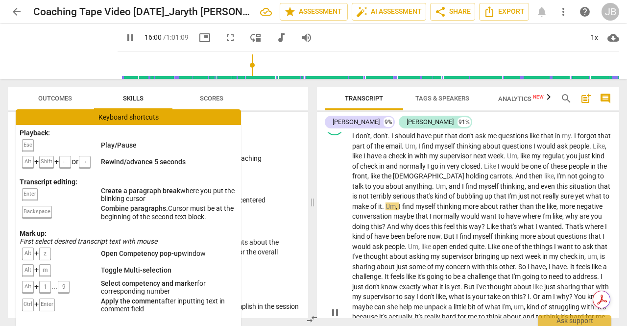
scroll to position [2310, 0]
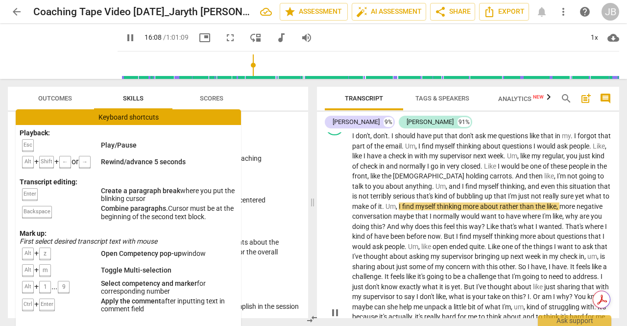
click at [500, 202] on span "about" at bounding box center [490, 206] width 20 height 8
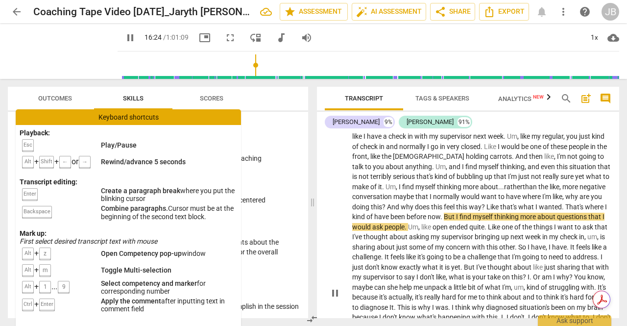
scroll to position [2336, 0]
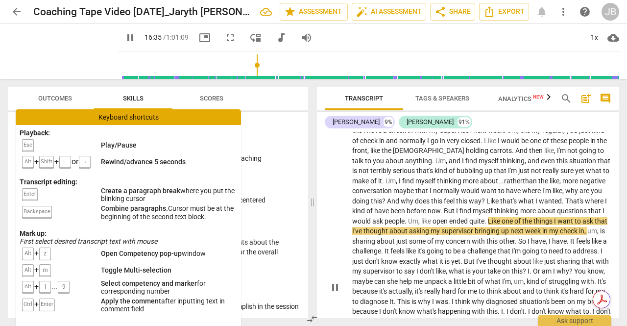
click at [487, 217] on span "." at bounding box center [486, 221] width 3 height 8
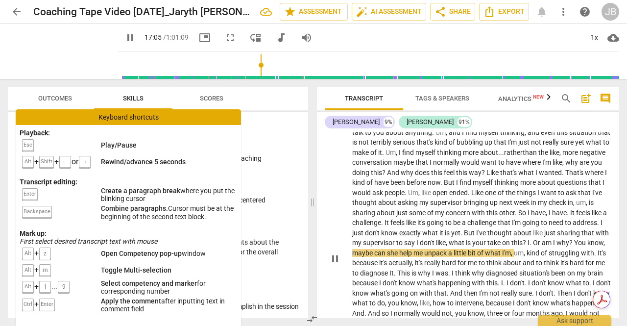
scroll to position [2385, 0]
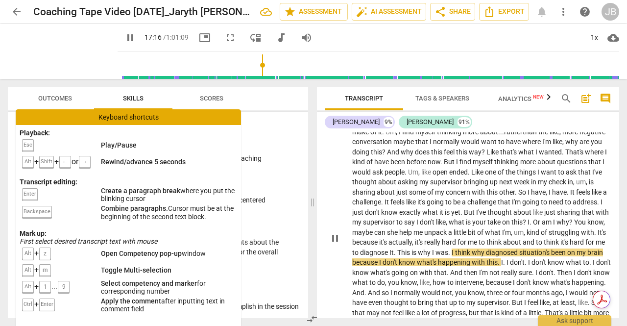
click at [544, 238] on span "think" at bounding box center [552, 242] width 17 height 8
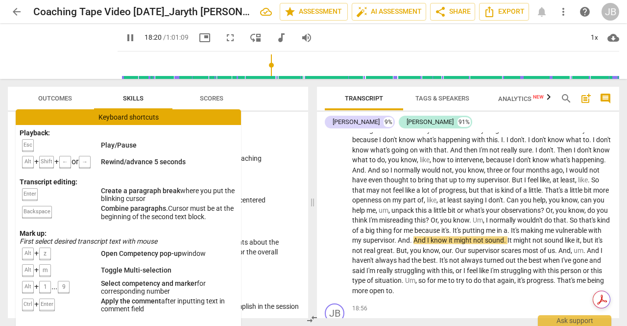
scroll to position [2393, 0]
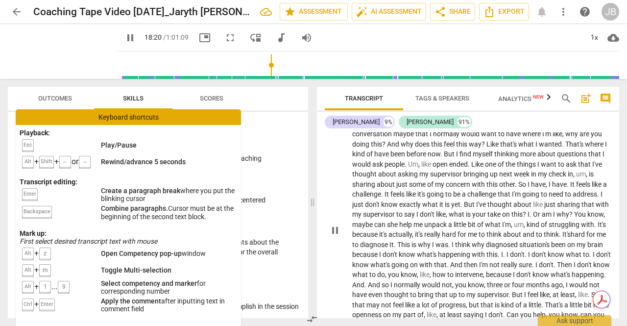
click at [337, 224] on span "pause" at bounding box center [335, 230] width 12 height 12
type input "1102"
